Goal: Task Accomplishment & Management: Use online tool/utility

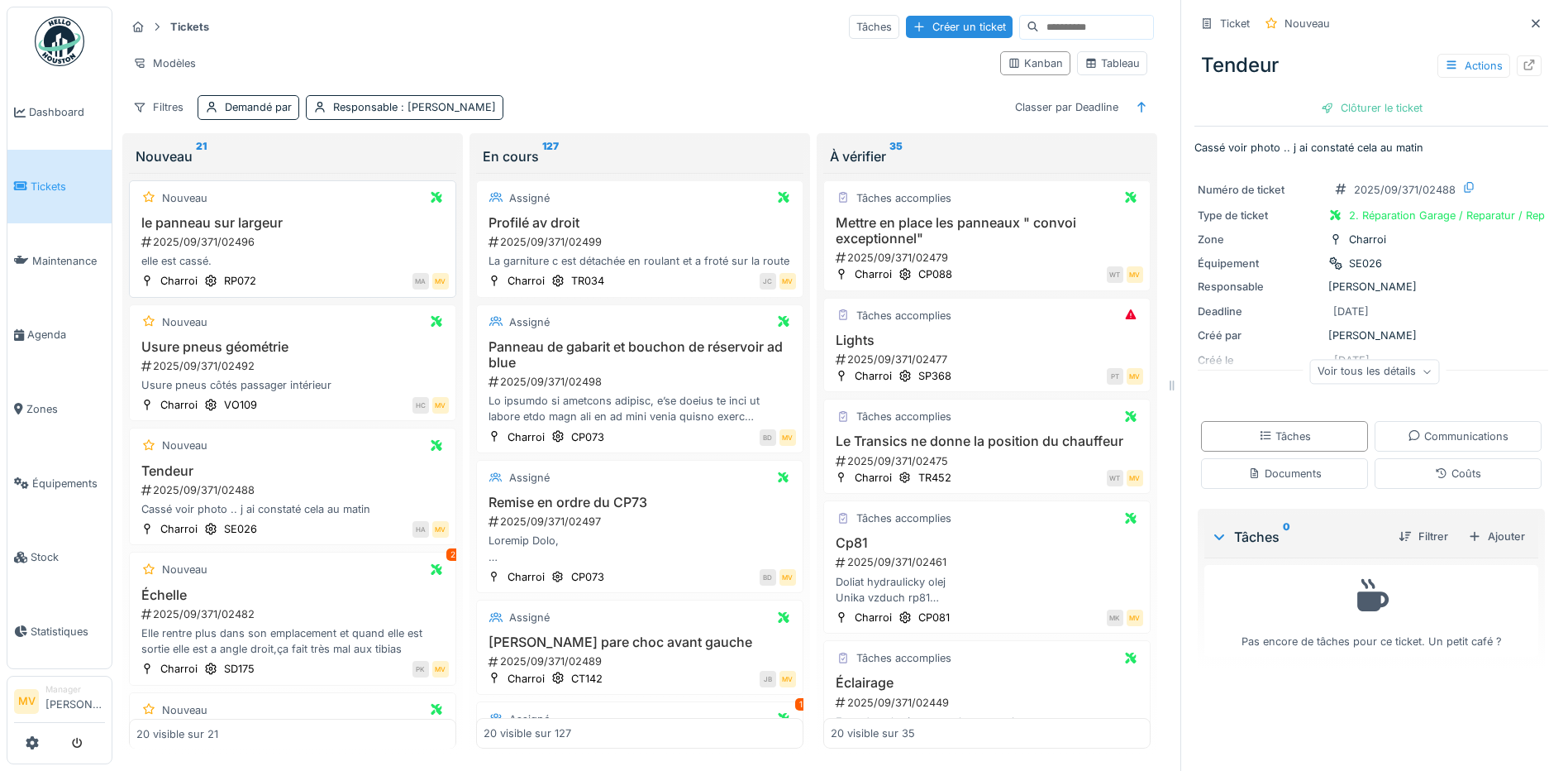
drag, startPoint x: 290, startPoint y: 250, endPoint x: 377, endPoint y: 249, distance: 87.0
click at [290, 250] on div "le panneau sur largeur 2025/09/371/02496 elle est cassé." at bounding box center [292, 242] width 312 height 55
click at [1517, 63] on div at bounding box center [1528, 66] width 24 height 21
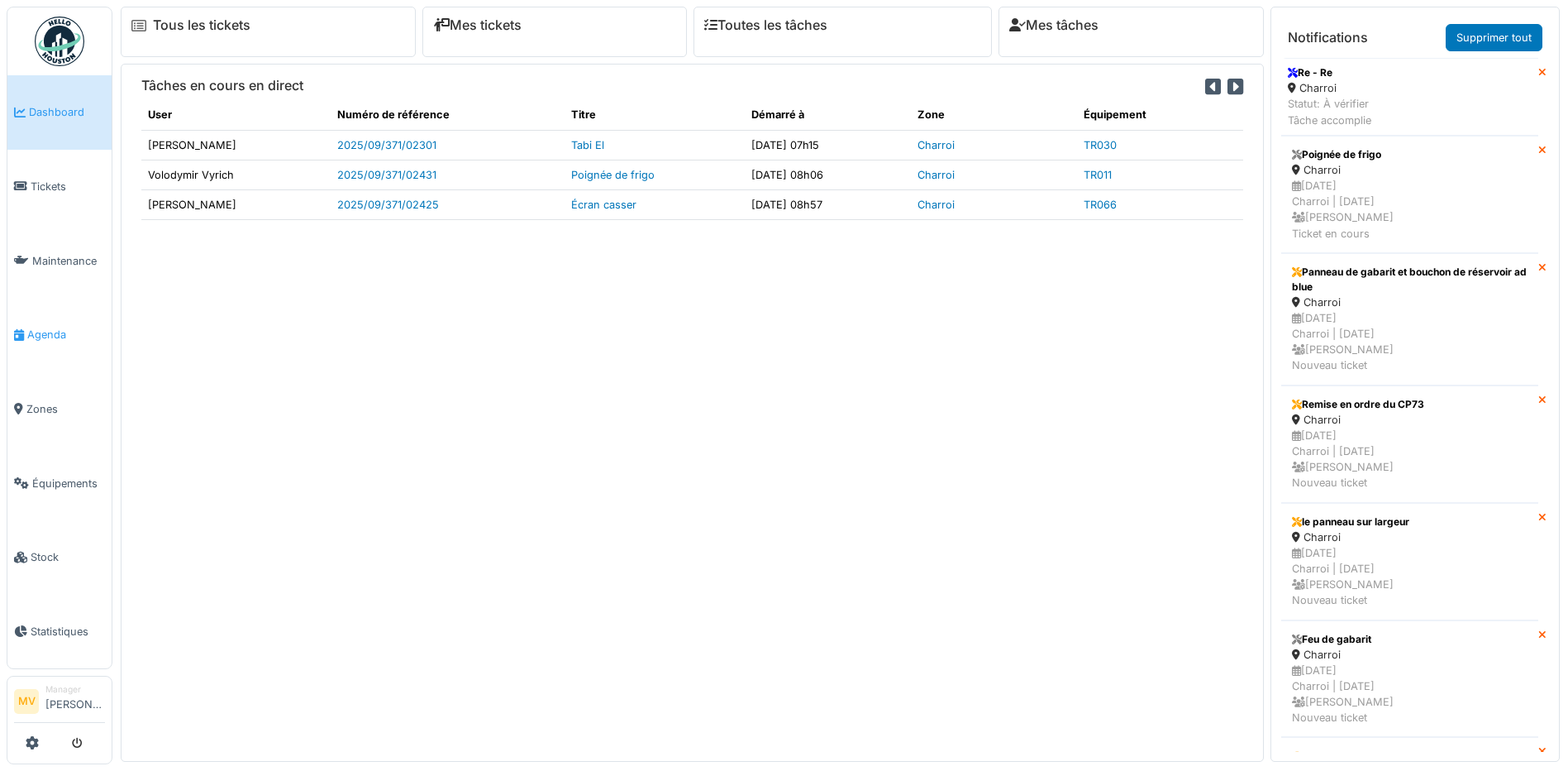
click at [61, 327] on span "Agenda" at bounding box center [66, 335] width 77 height 16
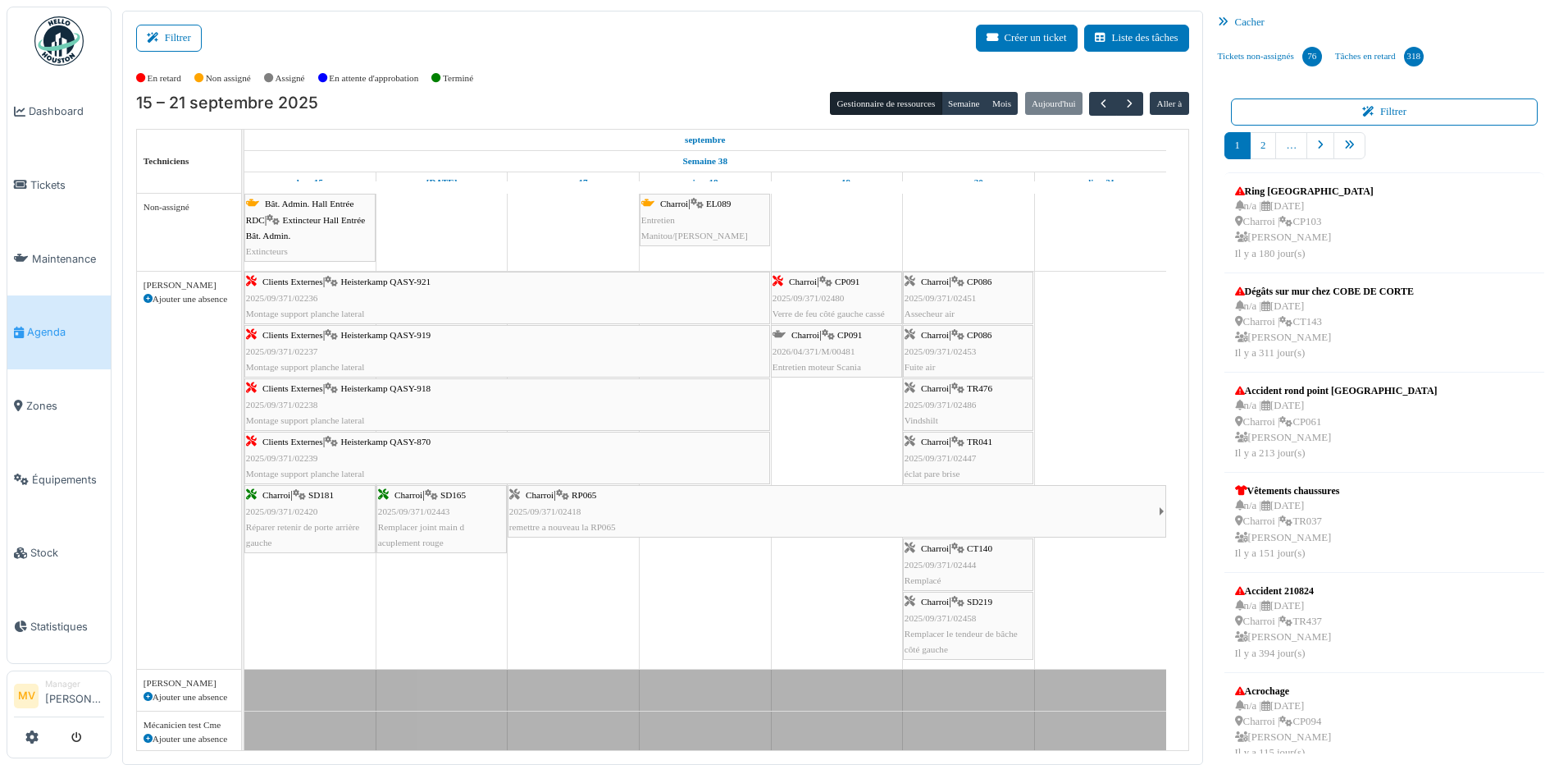
click at [968, 410] on div "Charroi | TR476 2025/09/371/02486 Vindshilt" at bounding box center [968, 404] width 127 height 48
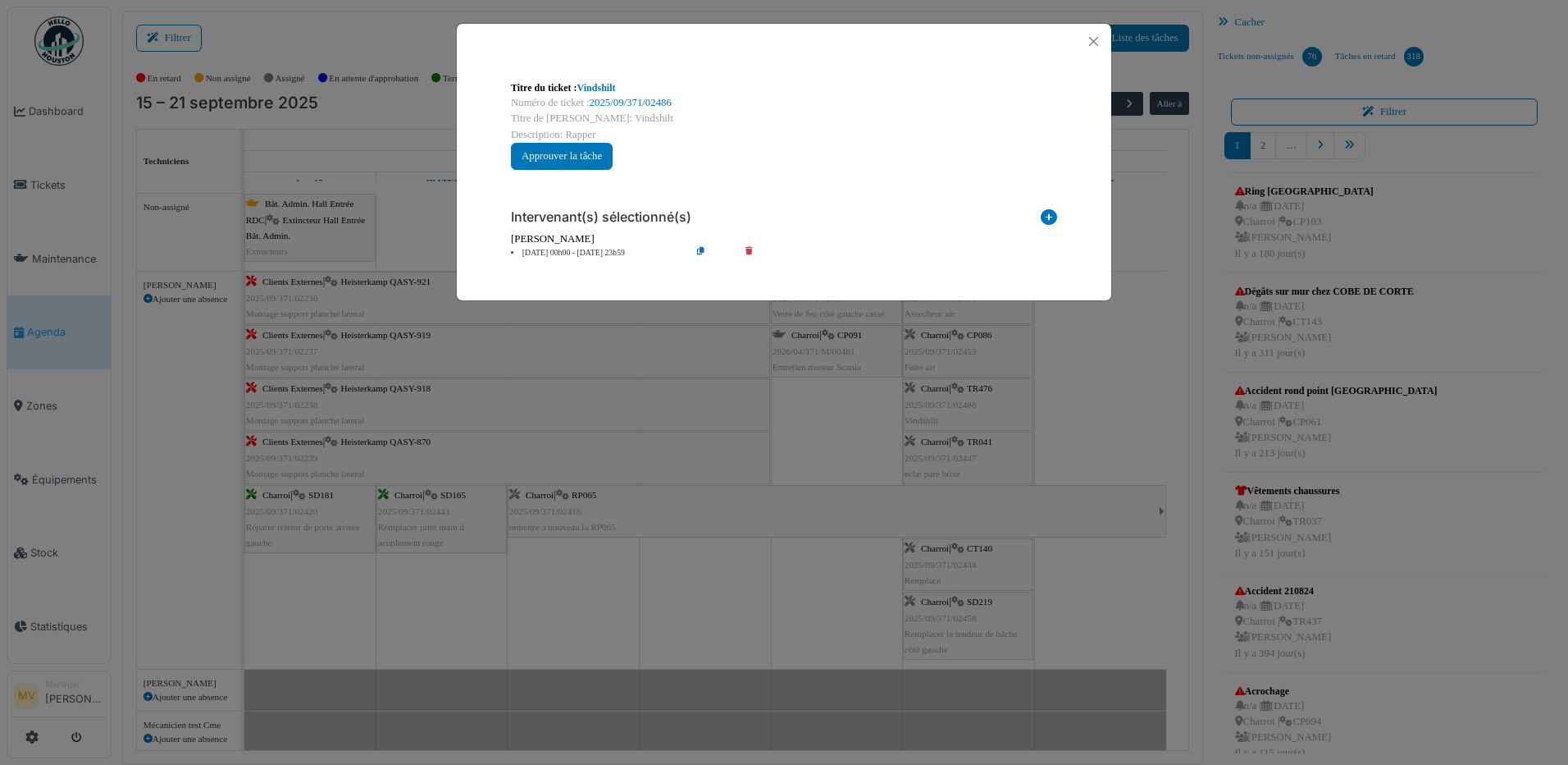
click at [751, 247] on icon at bounding box center [761, 252] width 47 height 13
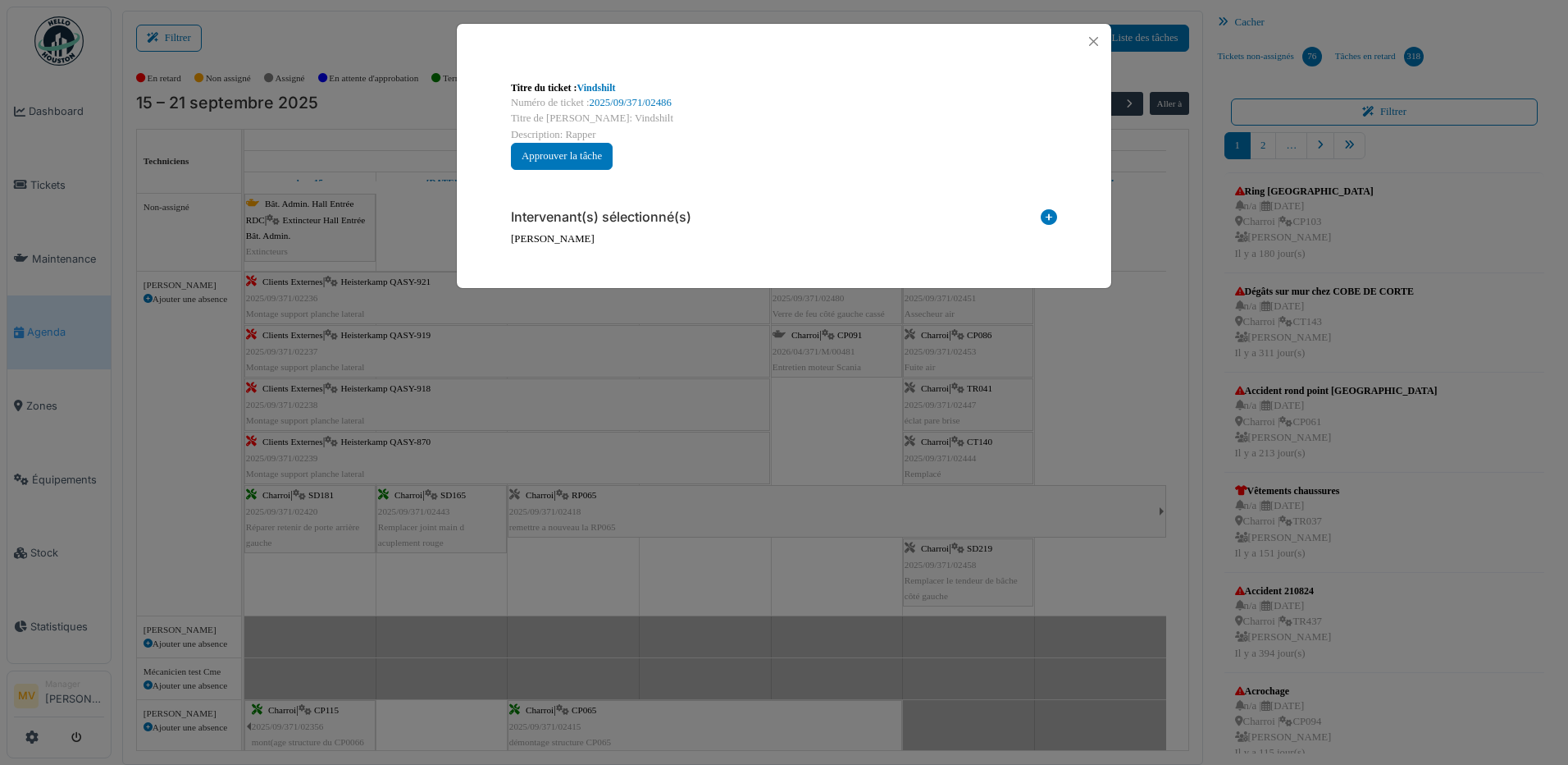
click at [1080, 38] on div at bounding box center [784, 41] width 654 height 35
drag, startPoint x: 1095, startPoint y: 43, endPoint x: 1111, endPoint y: 73, distance: 34.0
click at [1096, 43] on button "Close" at bounding box center [1093, 41] width 22 height 22
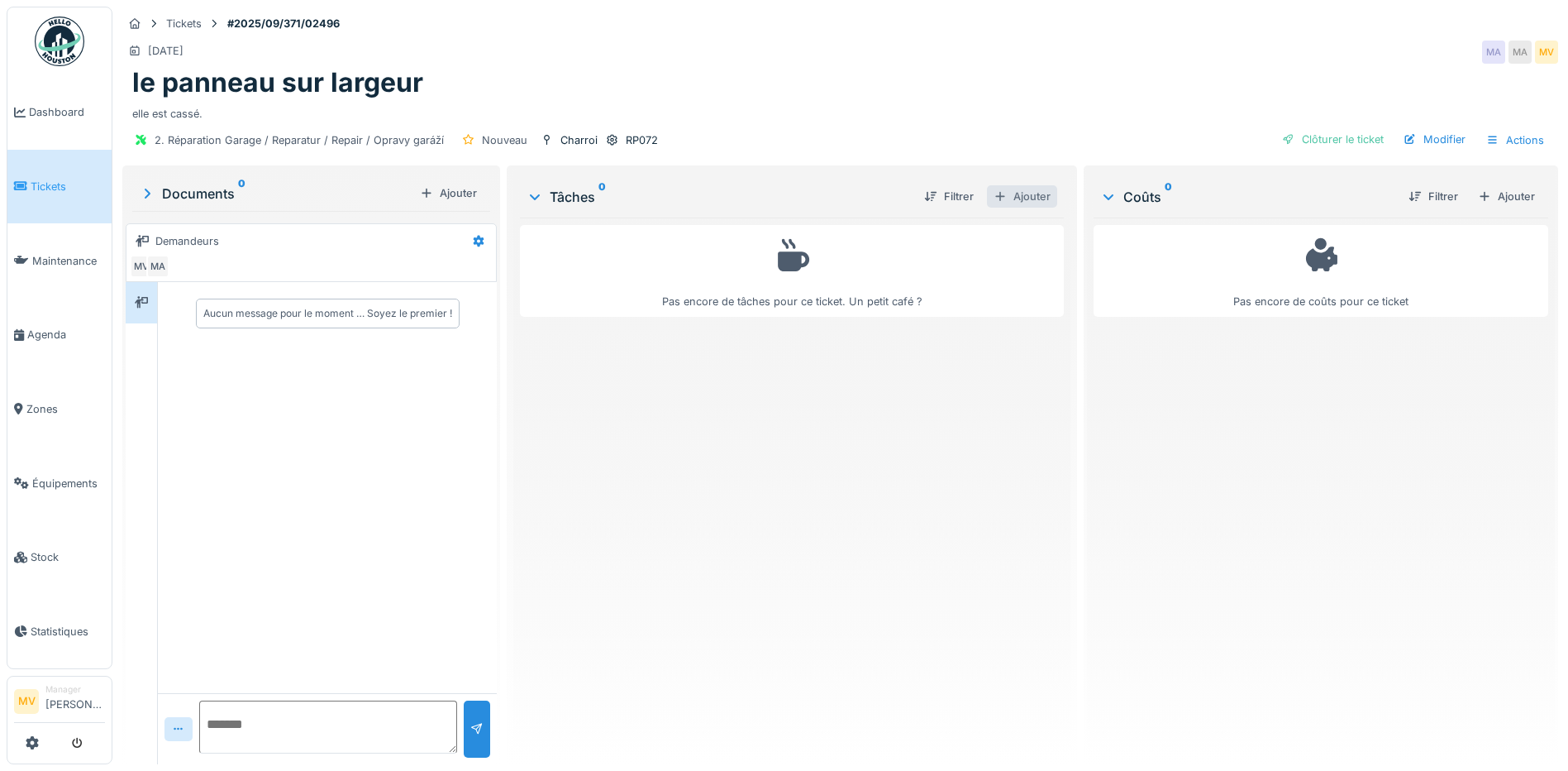
click at [1010, 198] on div "Ajouter" at bounding box center [1021, 196] width 70 height 22
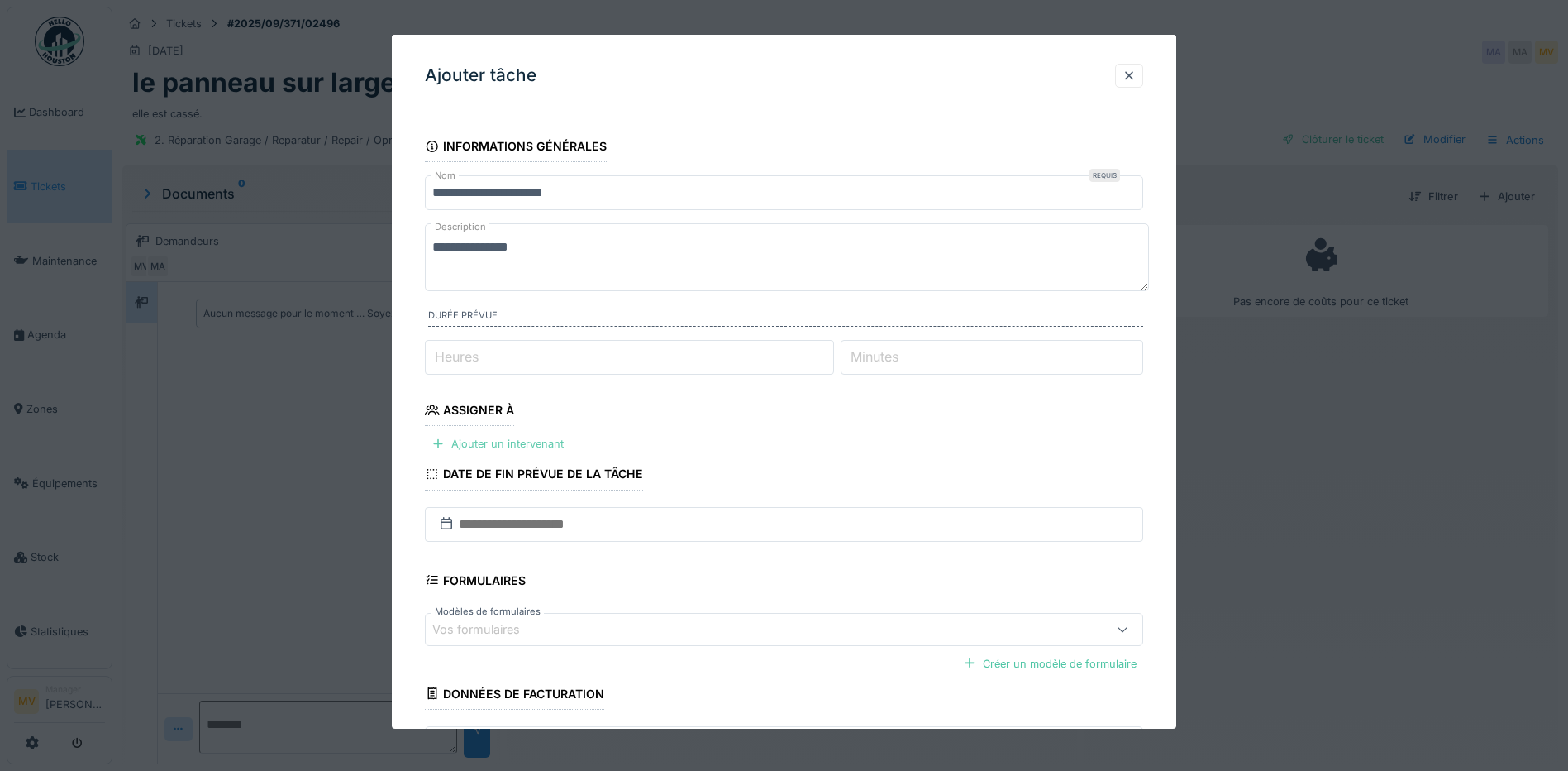
click at [517, 444] on div "Ajouter un intervenant" at bounding box center [497, 443] width 146 height 22
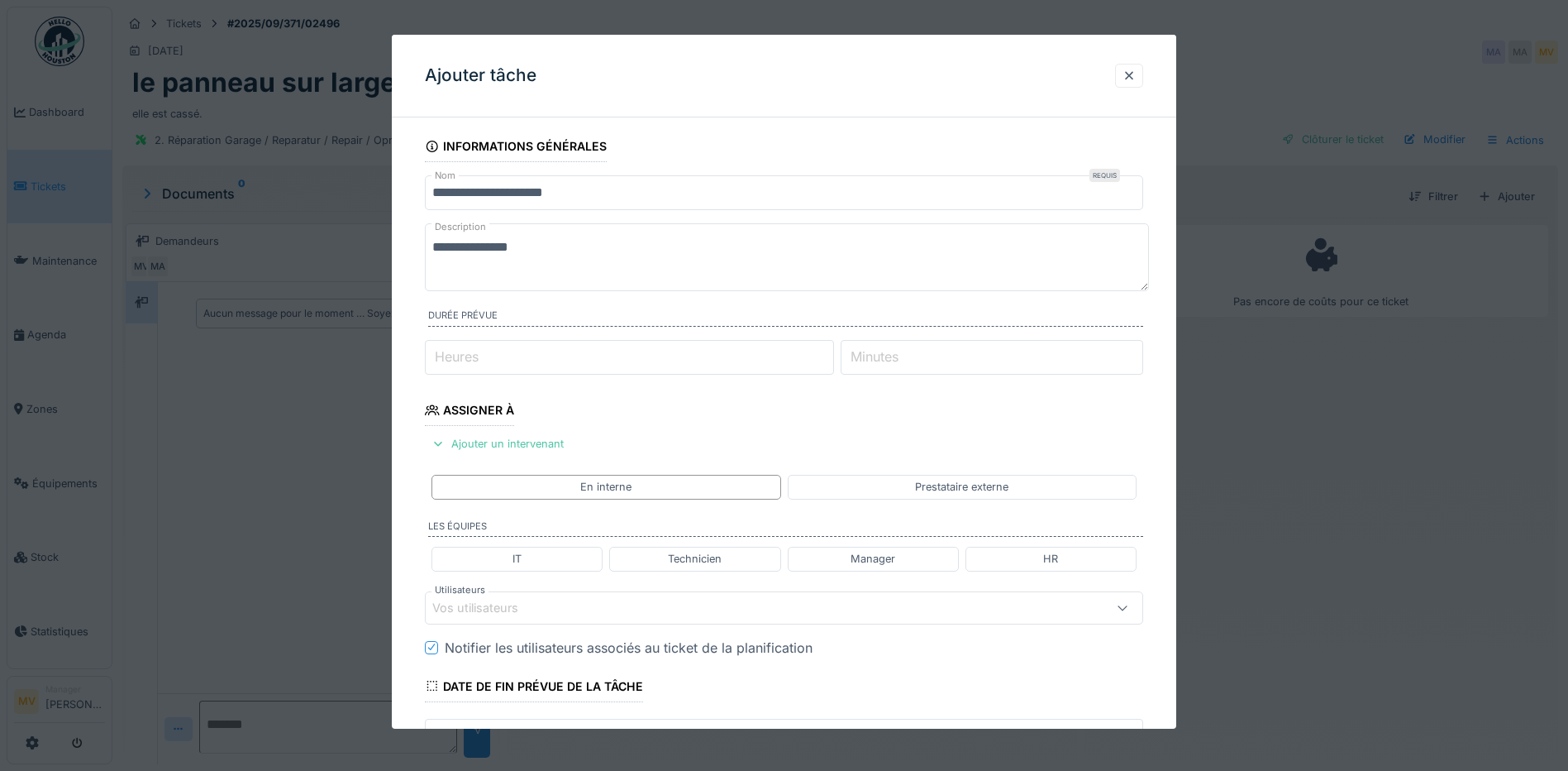
click at [518, 608] on div "Vos utilisateurs" at bounding box center [487, 608] width 109 height 19
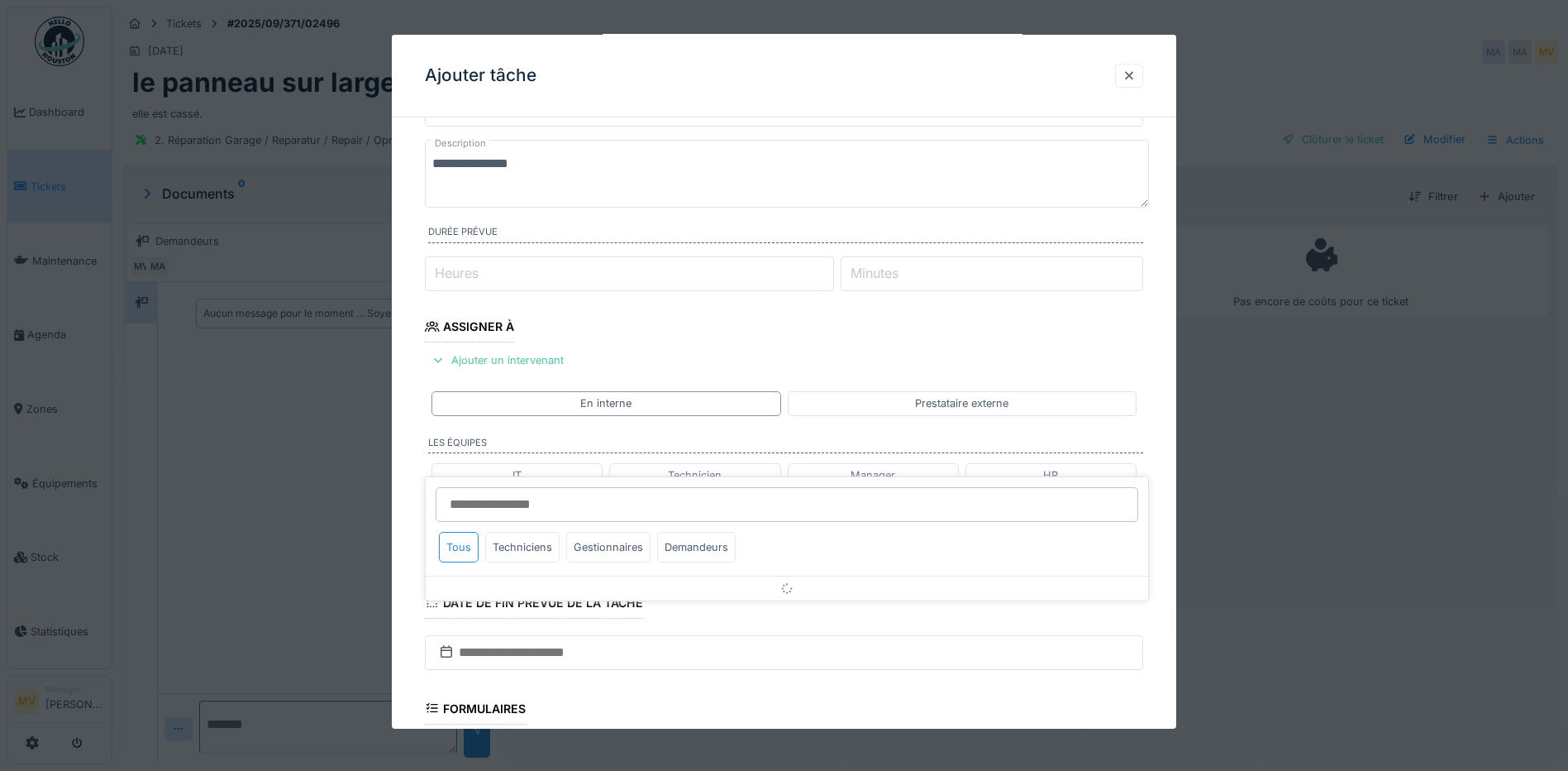
scroll to position [226, 0]
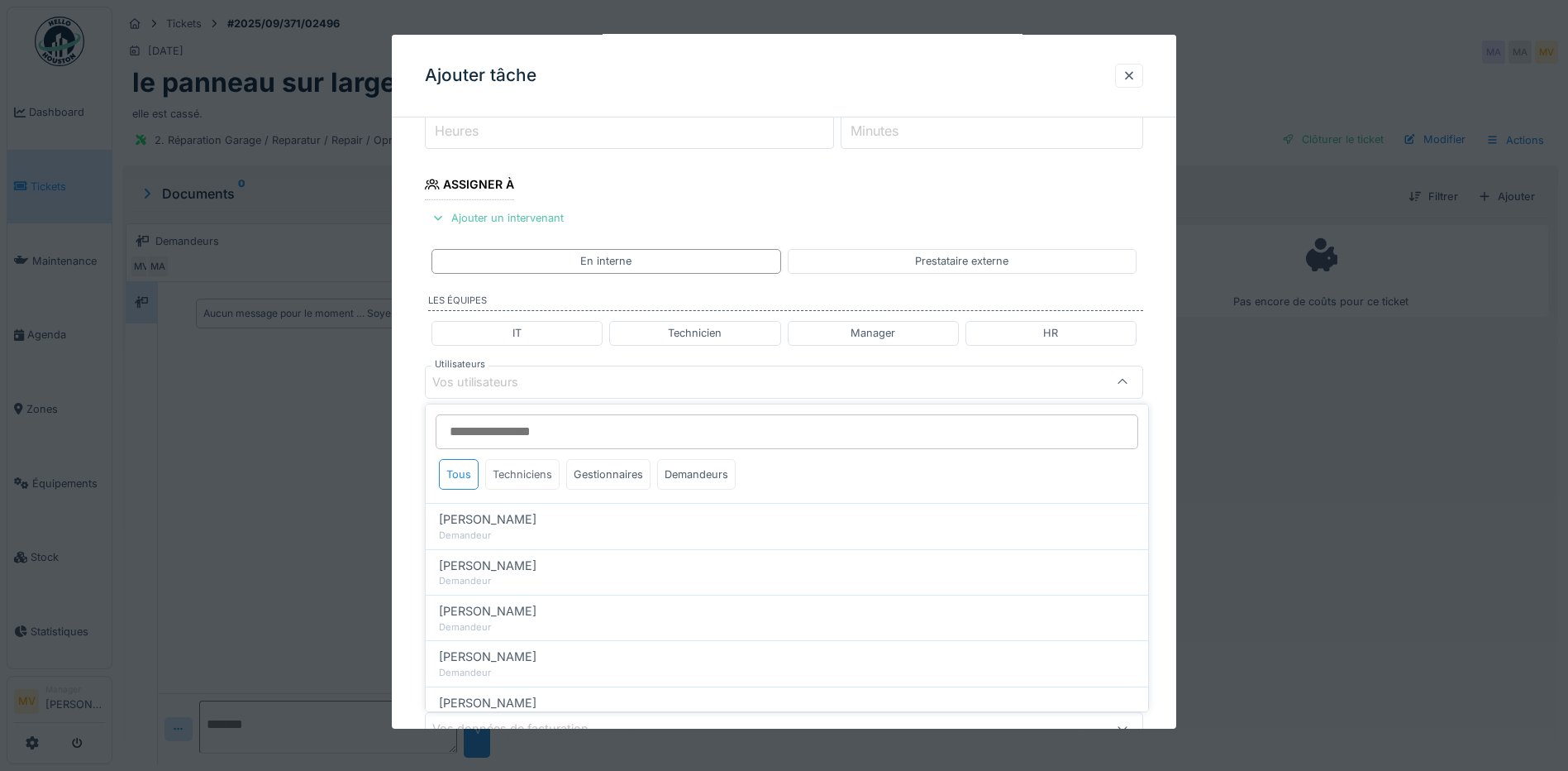
click at [527, 473] on div "Techniciens" at bounding box center [522, 474] width 74 height 30
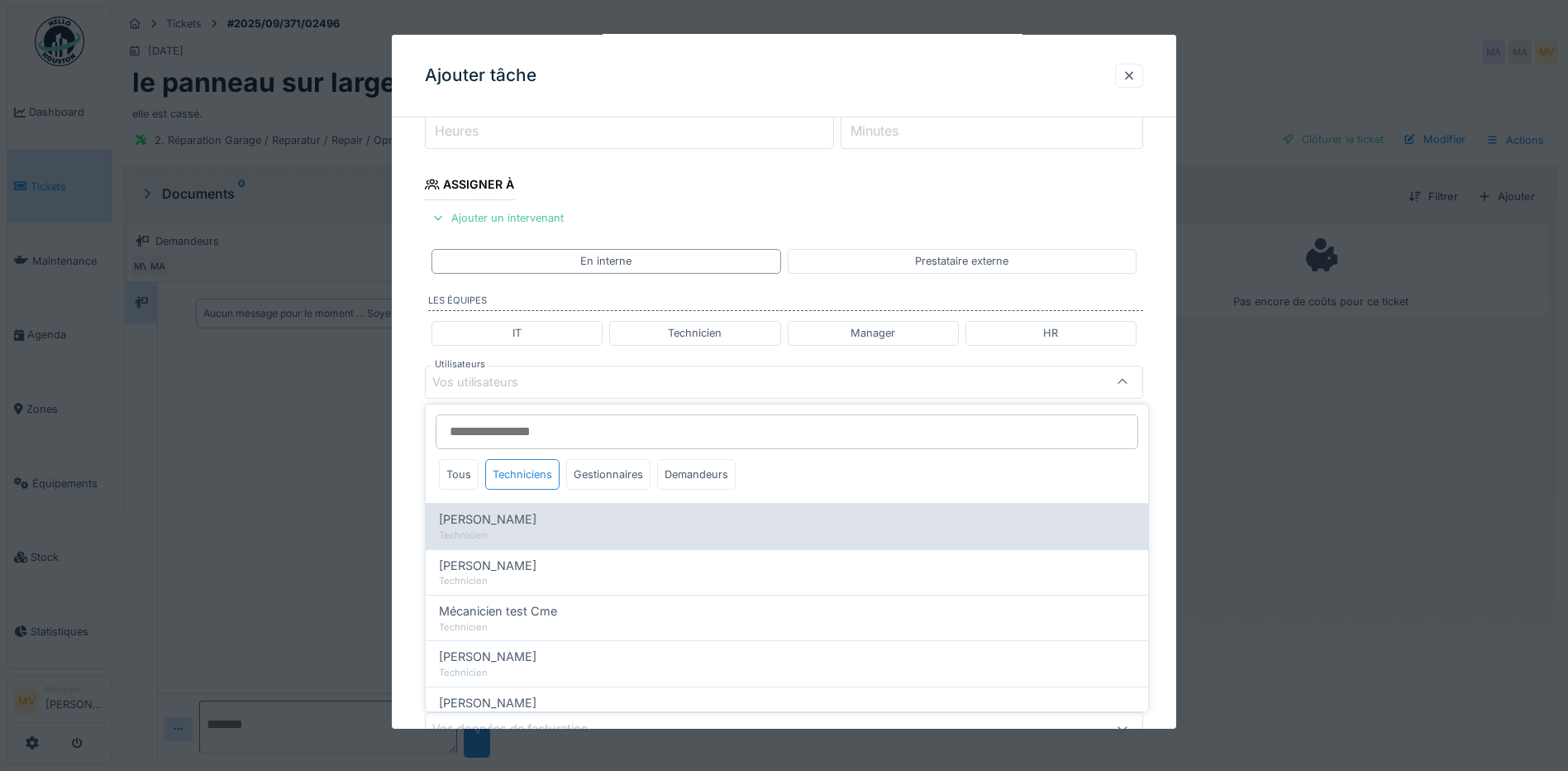
click at [518, 525] on div "Ivan Marcius" at bounding box center [787, 520] width 696 height 19
type input "****"
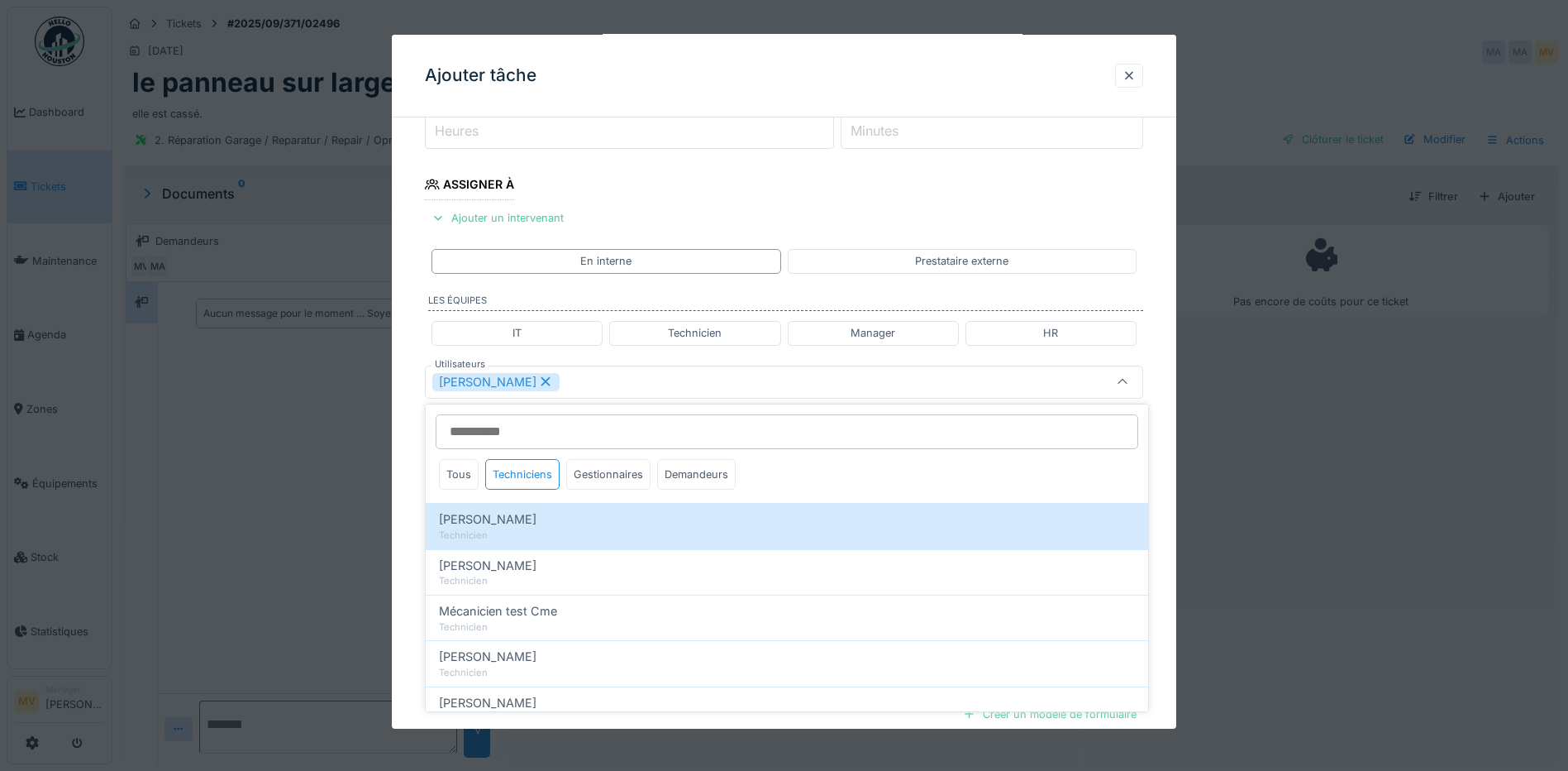
click at [665, 389] on div "Ivan Marcius" at bounding box center [741, 383] width 619 height 19
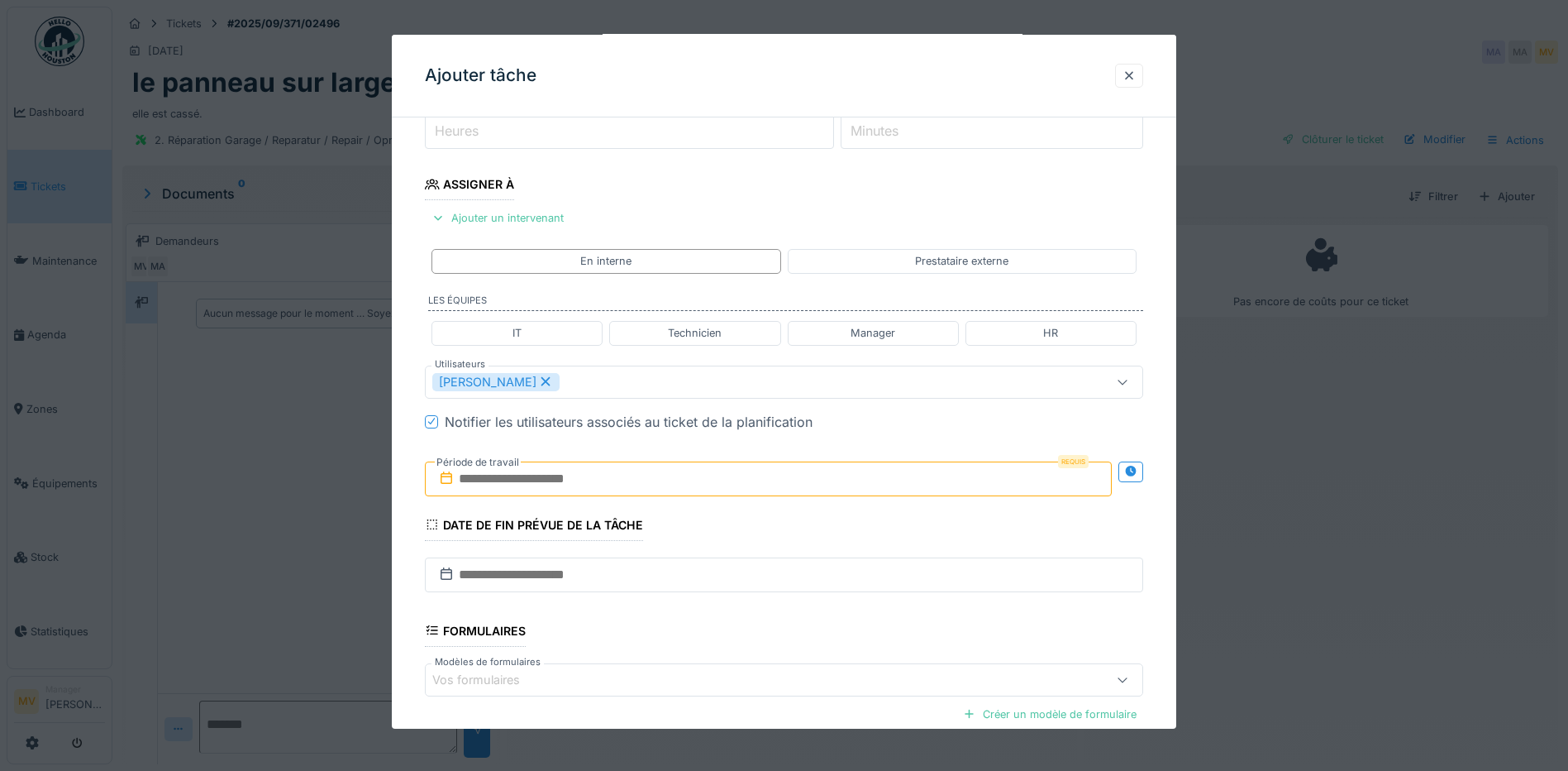
click at [661, 468] on input "text" at bounding box center [768, 479] width 687 height 35
click at [822, 640] on div "20" at bounding box center [825, 640] width 22 height 24
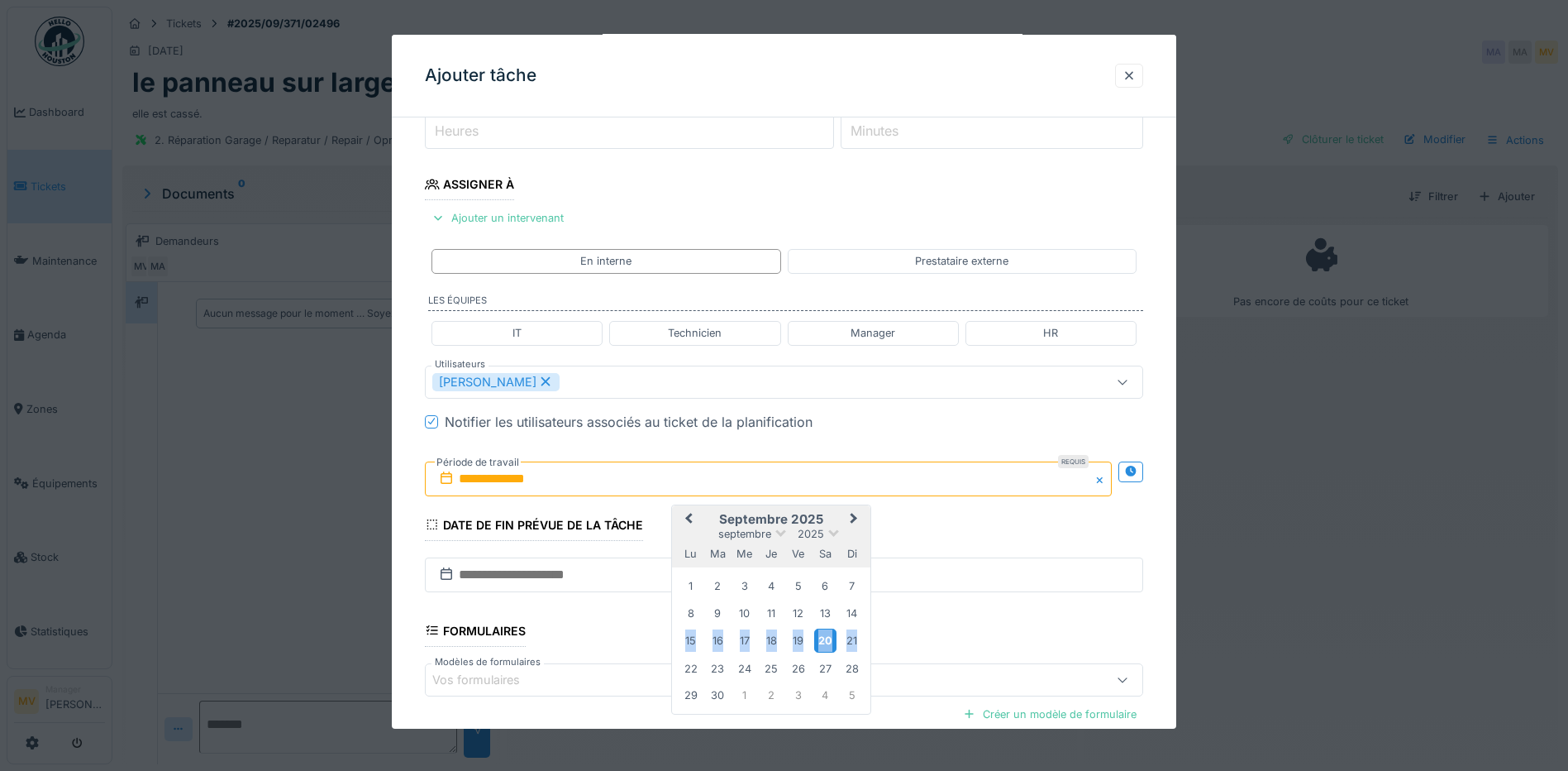
click at [822, 639] on div "20" at bounding box center [825, 640] width 22 height 24
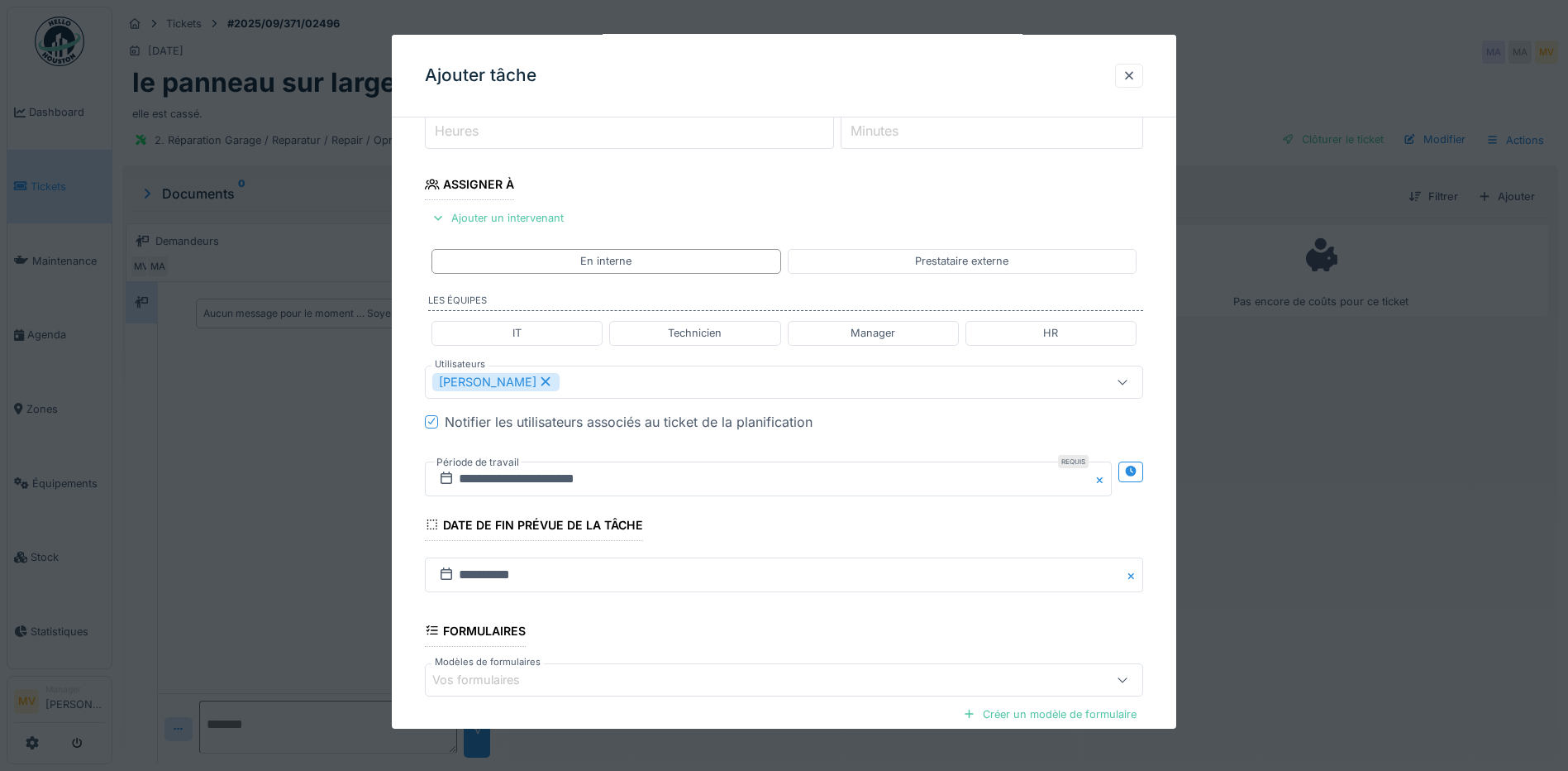
scroll to position [401, 0]
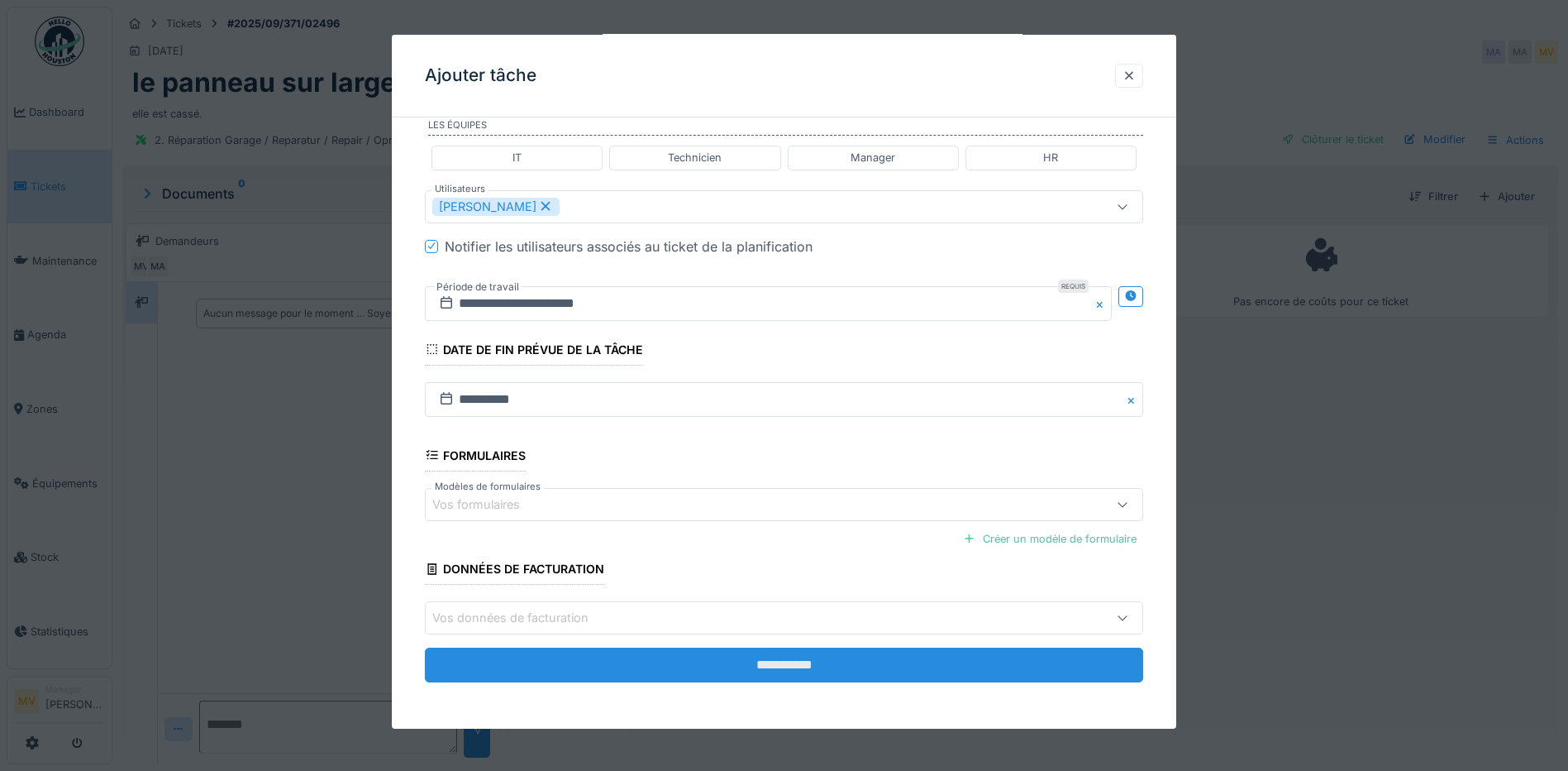
click at [880, 657] on input "**********" at bounding box center [783, 664] width 718 height 35
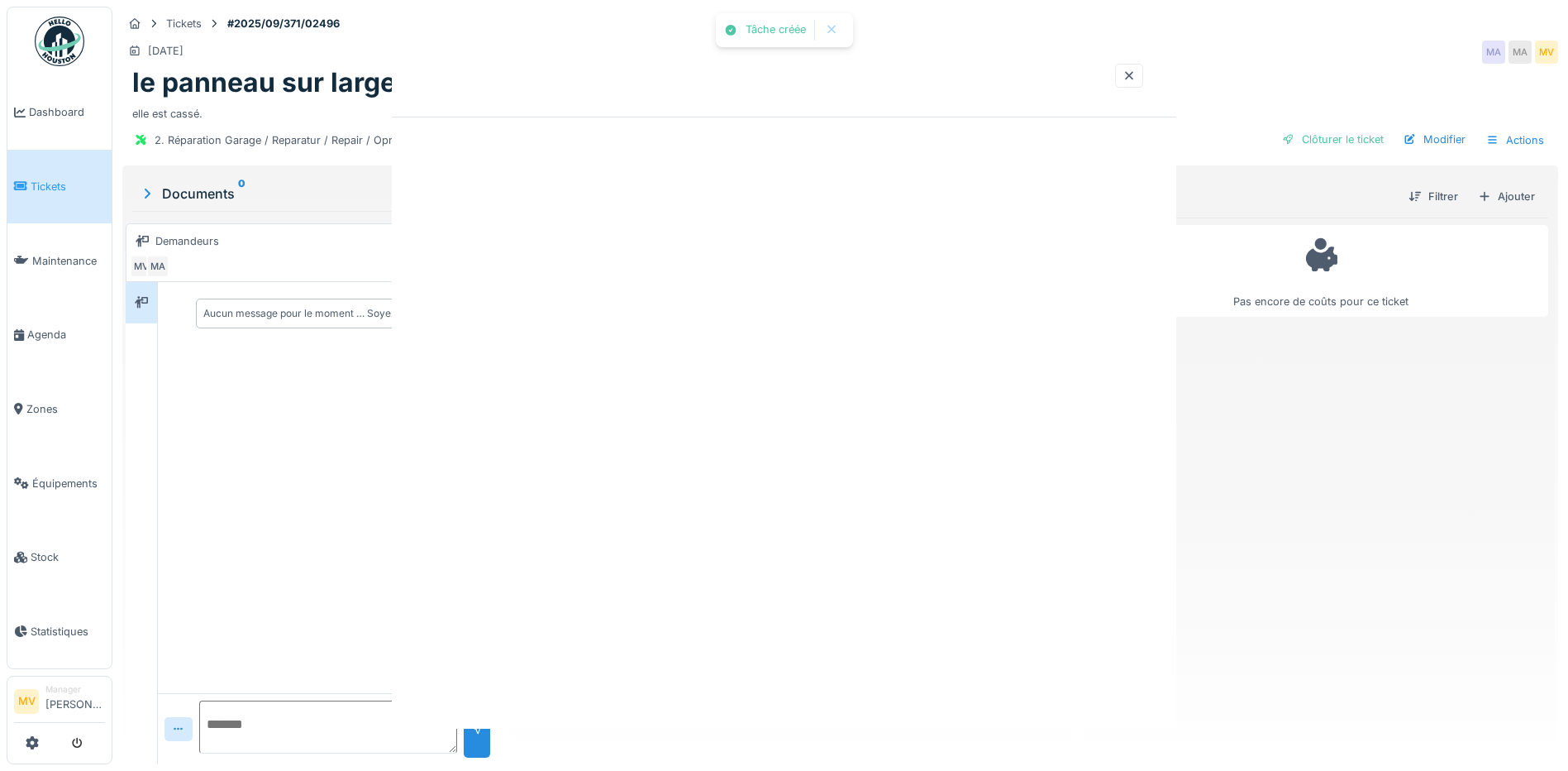
scroll to position [0, 0]
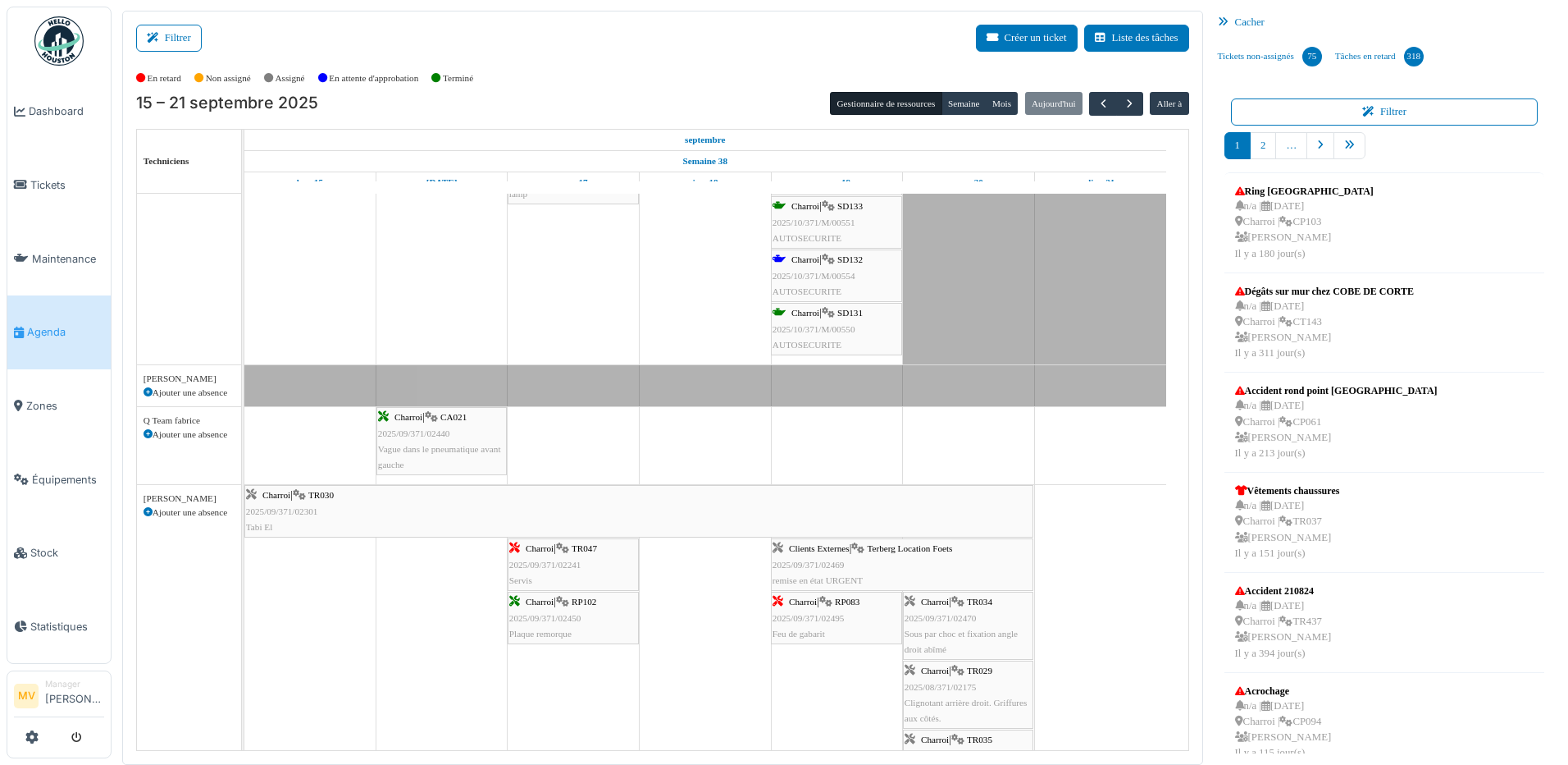
scroll to position [1386, 0]
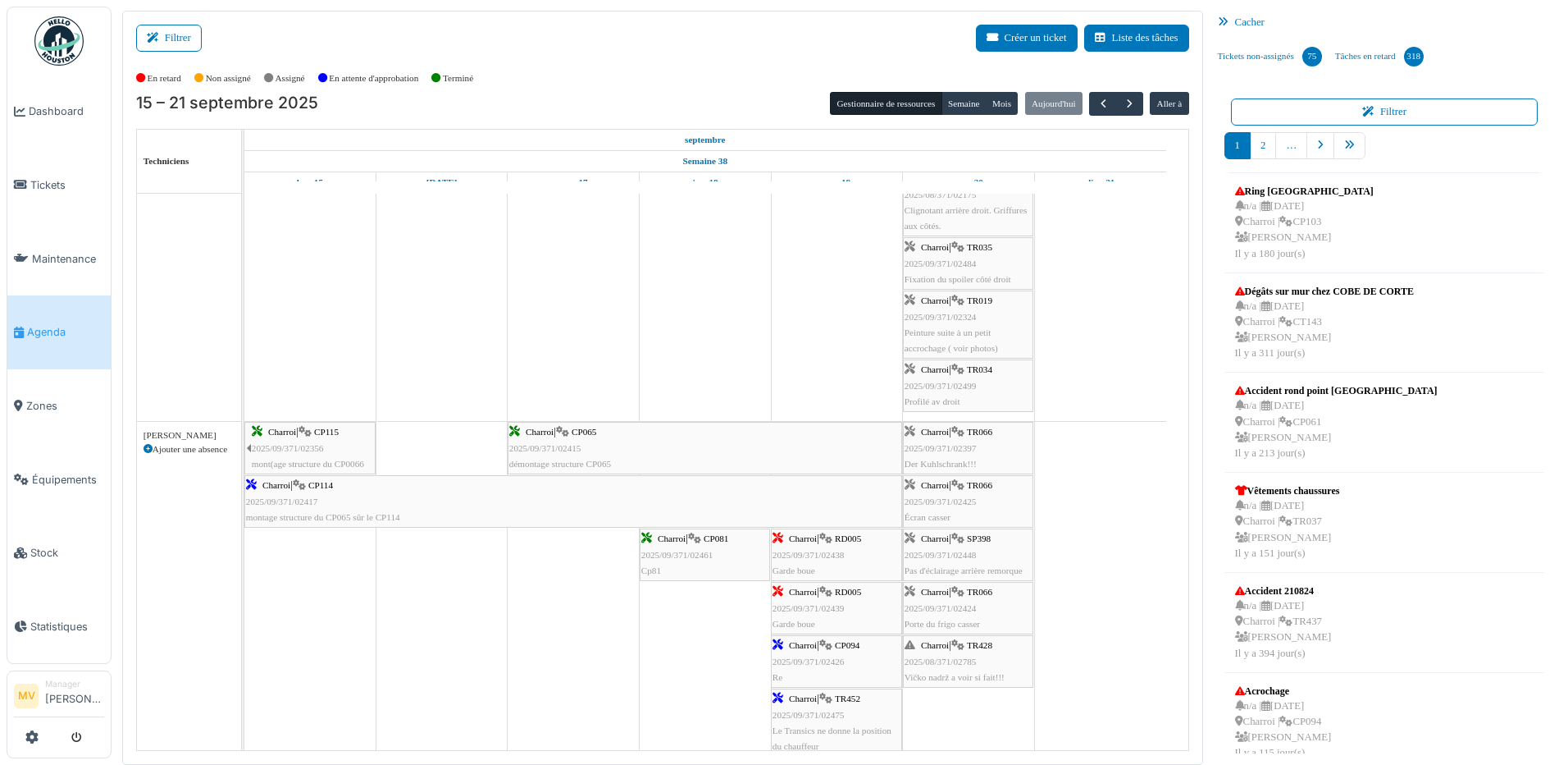
click at [970, 436] on div "Charroi | TR066 2025/09/371/02397 Der Kuhlschrank!!!" at bounding box center [968, 447] width 127 height 48
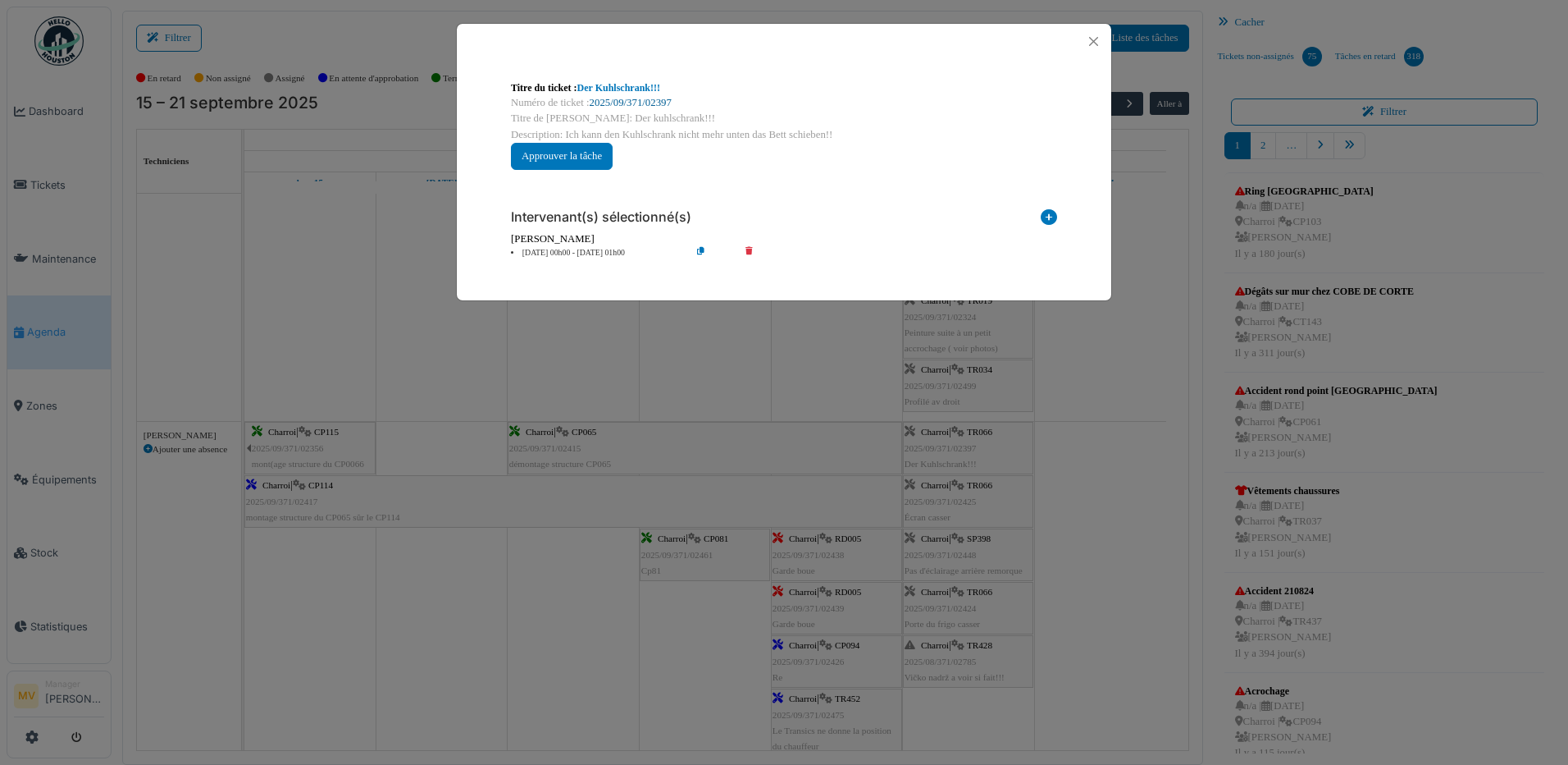
click at [659, 100] on link "2025/09/371/02397" at bounding box center [631, 103] width 82 height 12
click at [1090, 33] on button "Close" at bounding box center [1093, 41] width 22 height 22
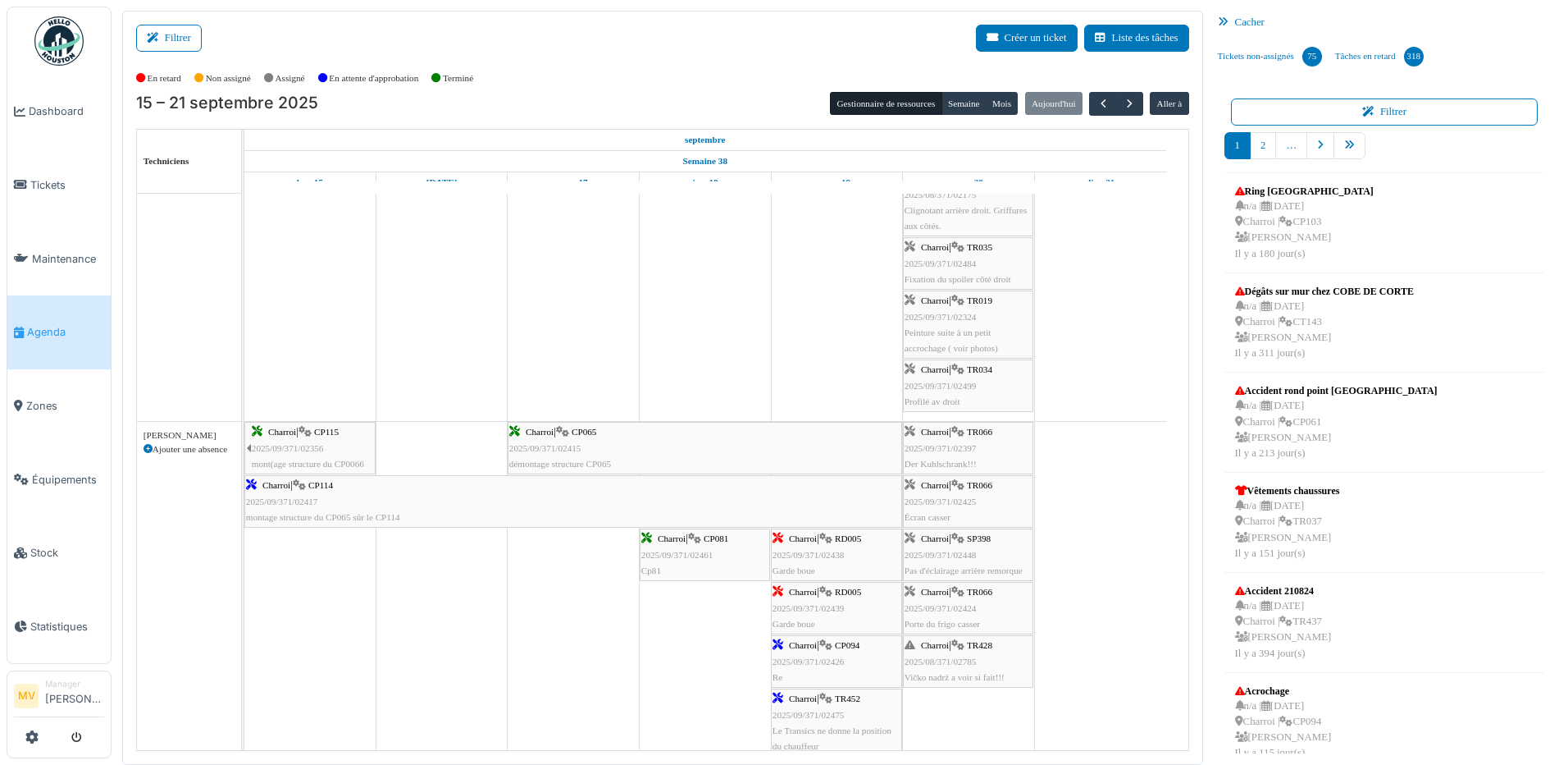
click at [966, 603] on span "2025/09/371/02424" at bounding box center [940, 608] width 72 height 10
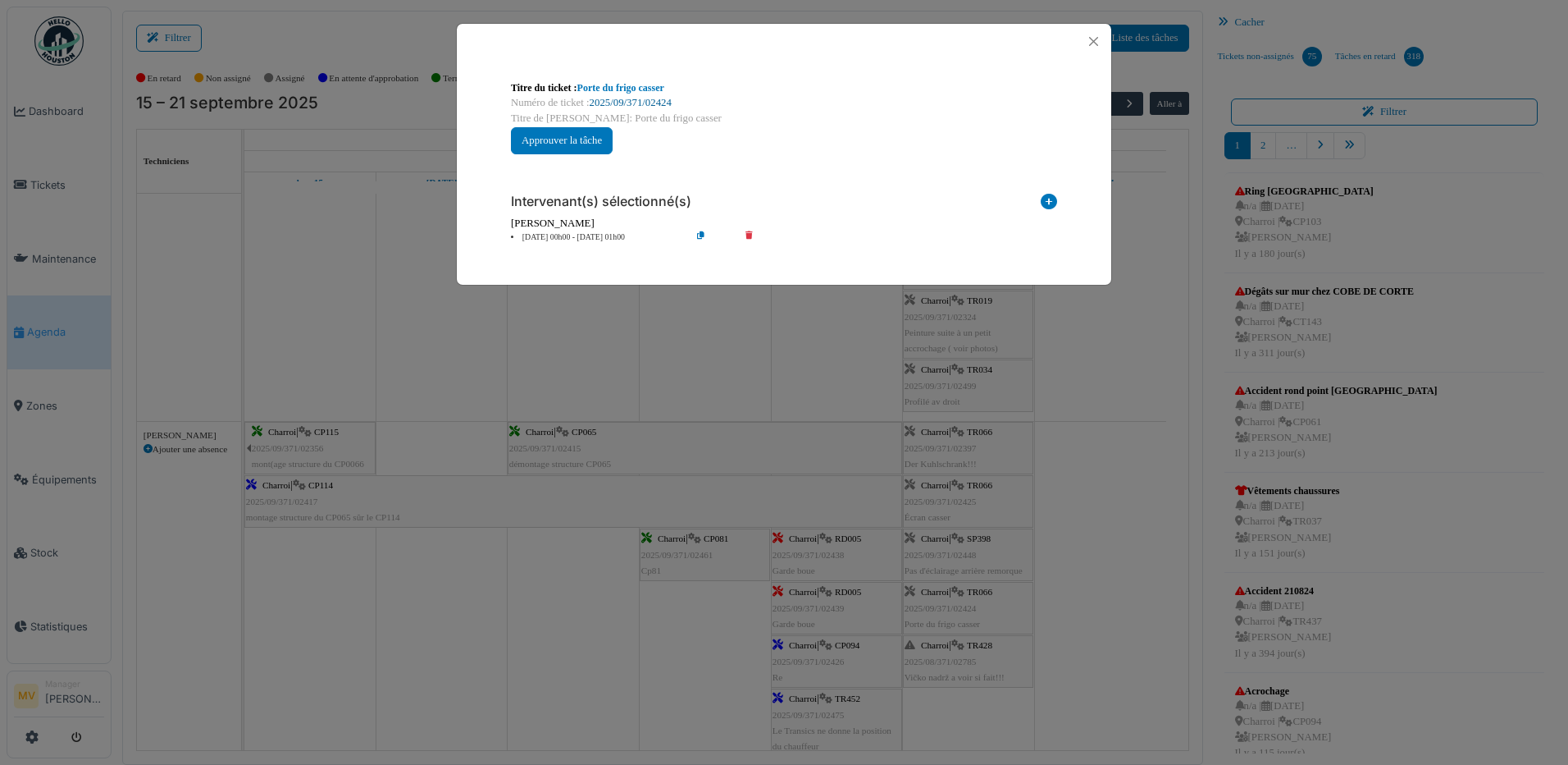
click at [662, 105] on link "2025/09/371/02424" at bounding box center [631, 103] width 82 height 12
click at [1096, 43] on button "Close" at bounding box center [1093, 41] width 22 height 22
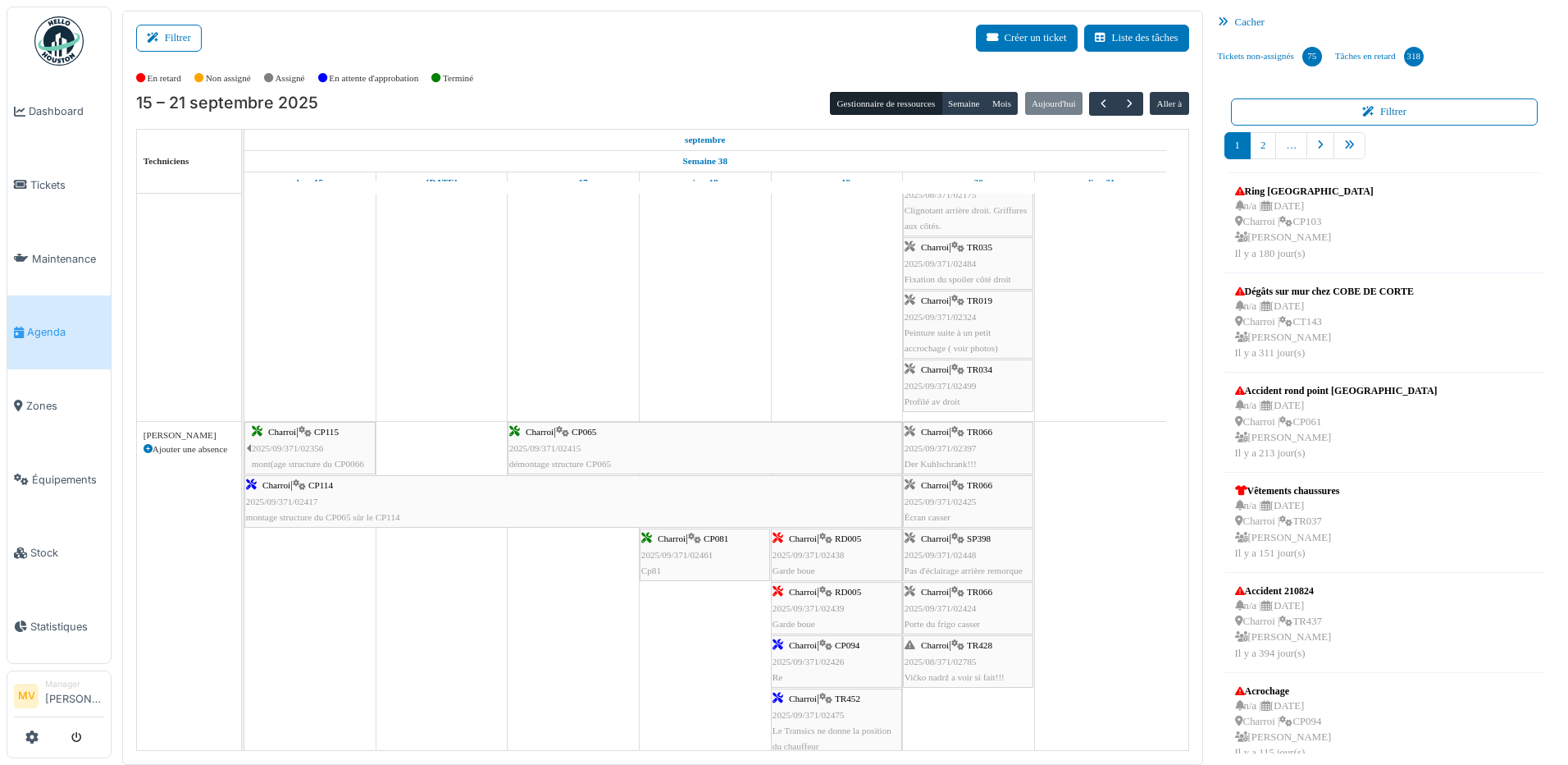
drag, startPoint x: 1179, startPoint y: 555, endPoint x: 1175, endPoint y: 595, distance: 40.2
click at [1175, 595] on div "Bât. Admin. Hall Entrée RDC | Extincteur Hall Entrée Bât. Admin. Extincteurs Ch…" at bounding box center [716, 472] width 944 height 556
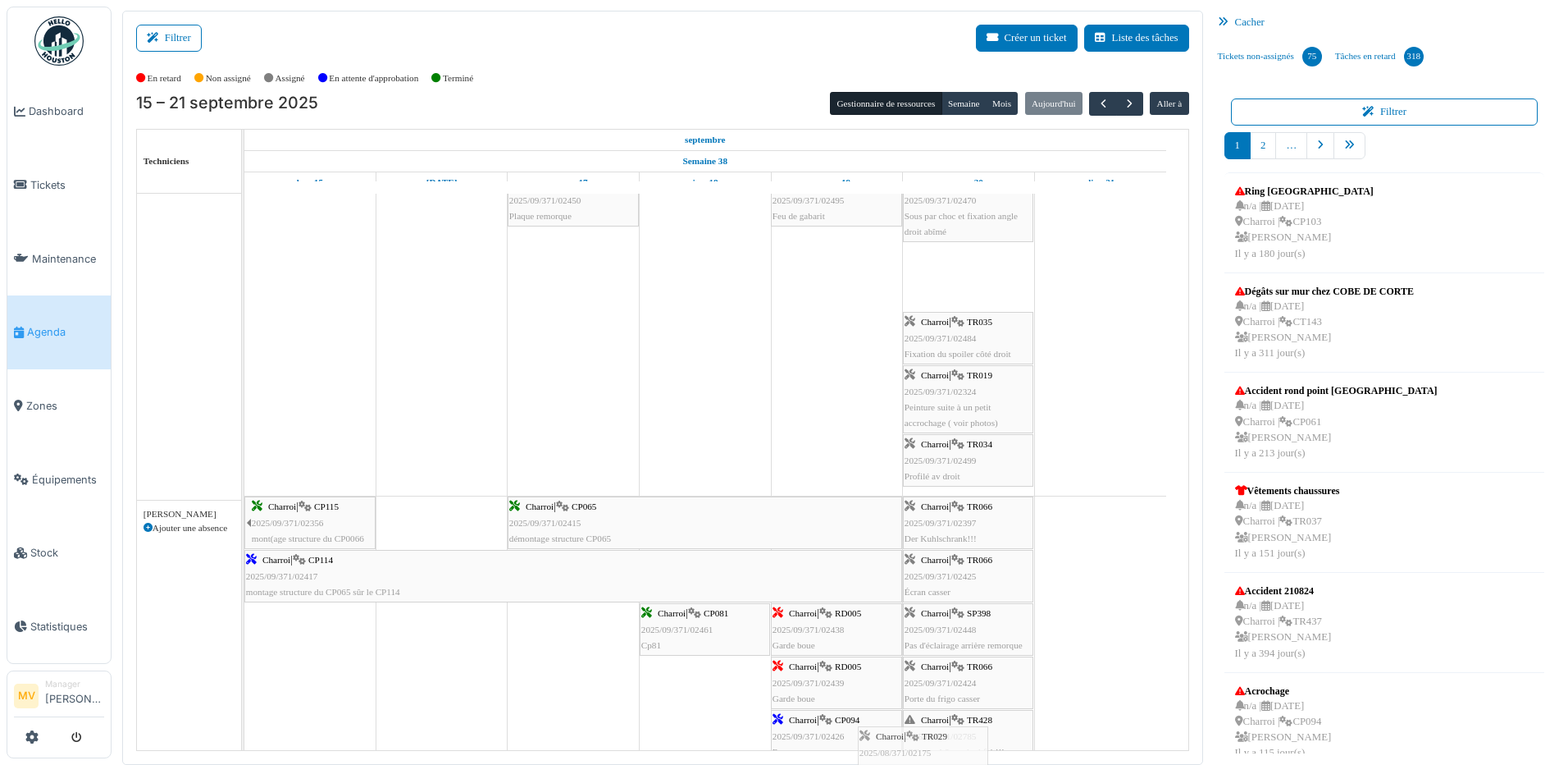
scroll to position [1728, 0]
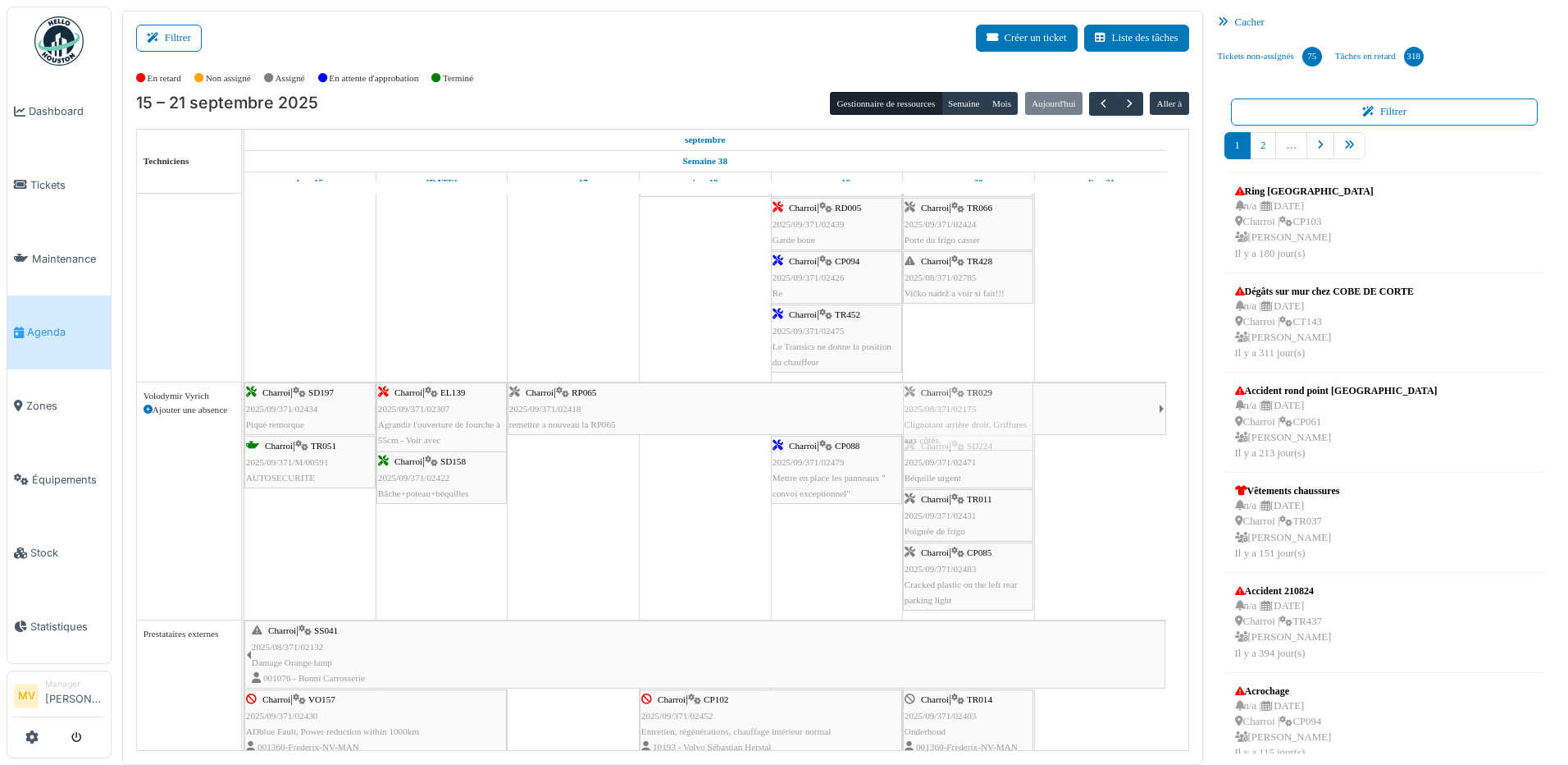
drag, startPoint x: 985, startPoint y: 314, endPoint x: 999, endPoint y: 581, distance: 267.4
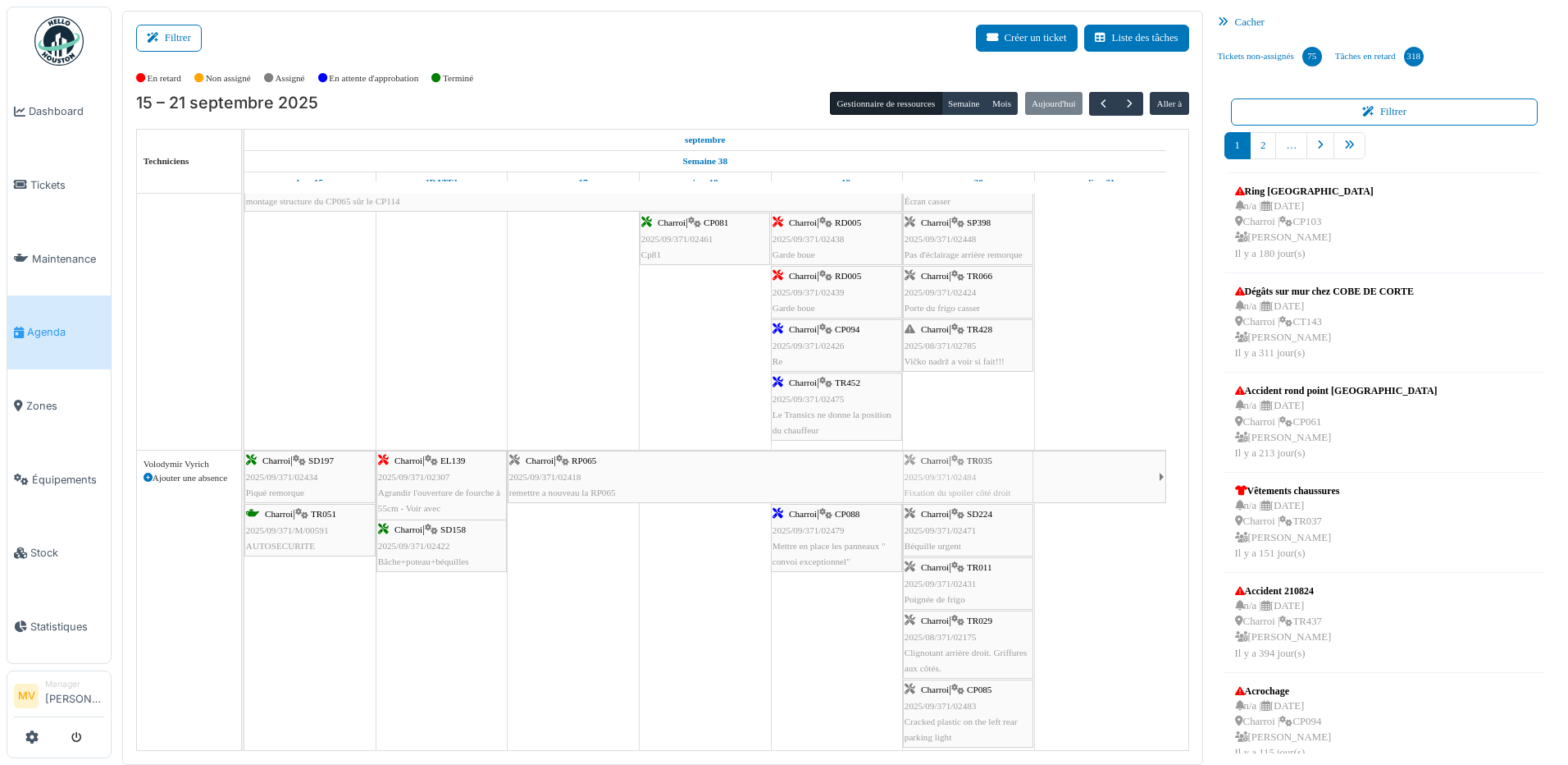
drag, startPoint x: 978, startPoint y: 364, endPoint x: 983, endPoint y: 649, distance: 285.0
